Goal: Navigation & Orientation: Understand site structure

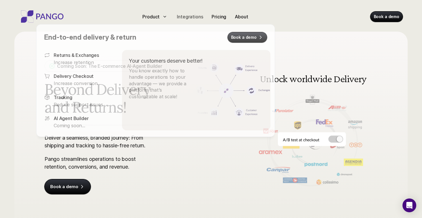
click at [190, 14] on p "Integrations" at bounding box center [190, 16] width 26 height 7
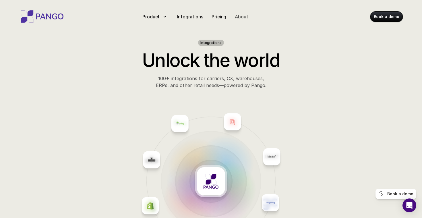
click at [241, 17] on p "About" at bounding box center [241, 16] width 13 height 7
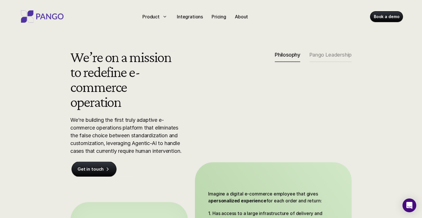
click at [320, 50] on div "We’re on a mission to redefine e-commerce operation We're building the first tr…" at bounding box center [210, 175] width 315 height 253
click at [317, 52] on p "Pango Leadership" at bounding box center [330, 55] width 42 height 6
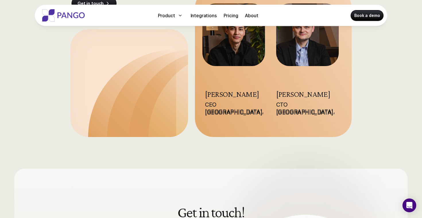
scroll to position [112, 0]
